Goal: Information Seeking & Learning: Learn about a topic

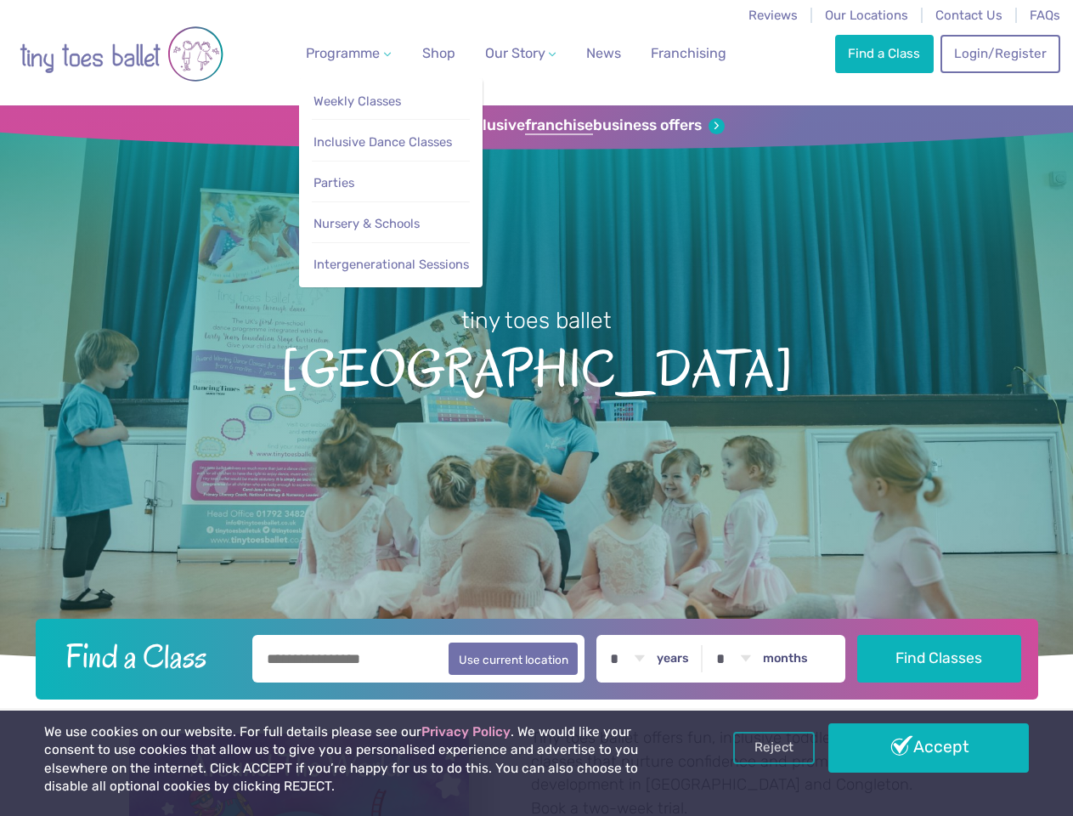
click at [345, 53] on span "Programme" at bounding box center [343, 53] width 74 height 16
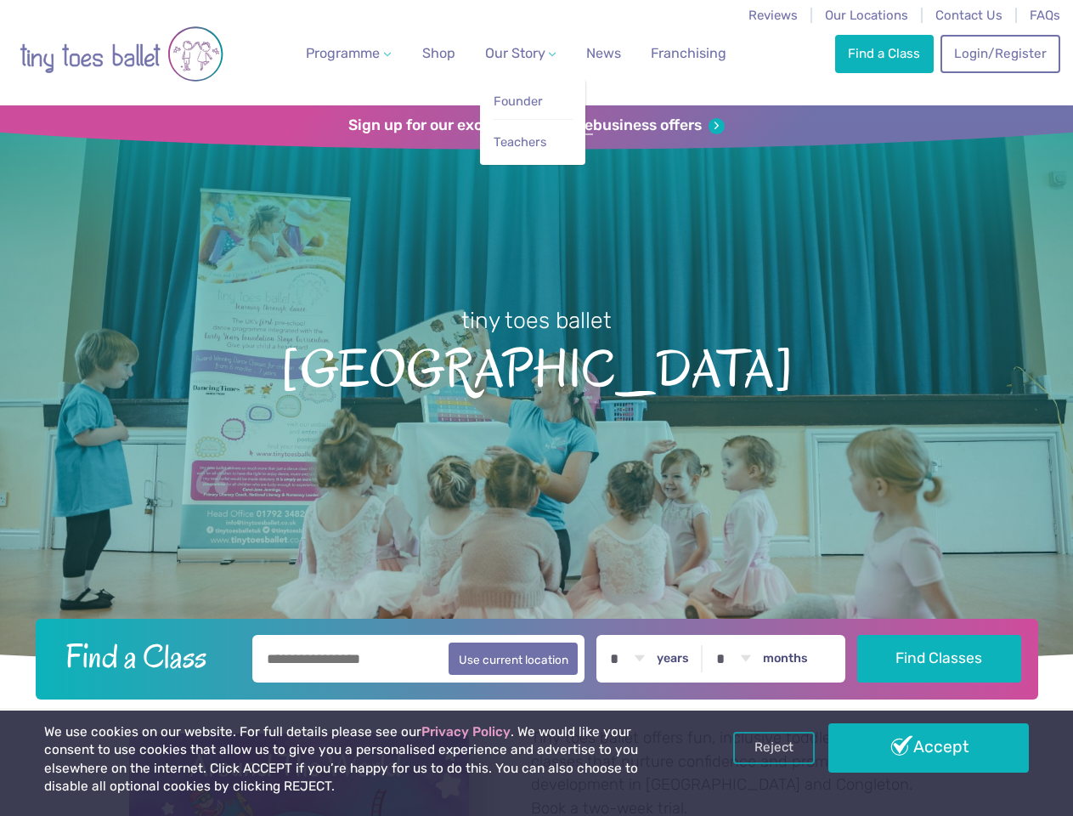
click at [506, 53] on span "Our Story" at bounding box center [515, 53] width 60 height 16
click at [536, 126] on strong "franchise" at bounding box center [559, 125] width 68 height 19
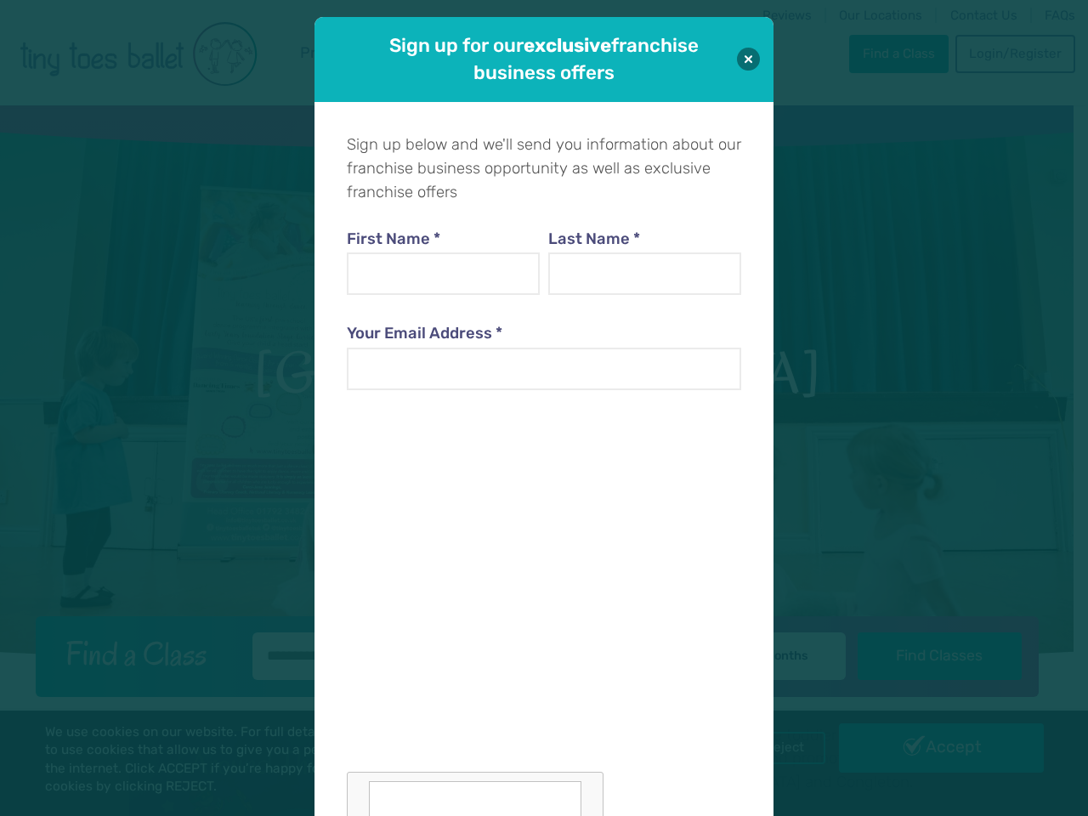
click at [536, 656] on iframe at bounding box center [475, 589] width 257 height 359
click at [773, 748] on div "Sign up below and we'll send you information about our franchise business oppor…" at bounding box center [543, 514] width 459 height 825
click at [929, 748] on div "Sign up for our exclusive franchise business offers Sign up below and we'll sen…" at bounding box center [544, 408] width 1088 height 816
